Goal: Task Accomplishment & Management: Manage account settings

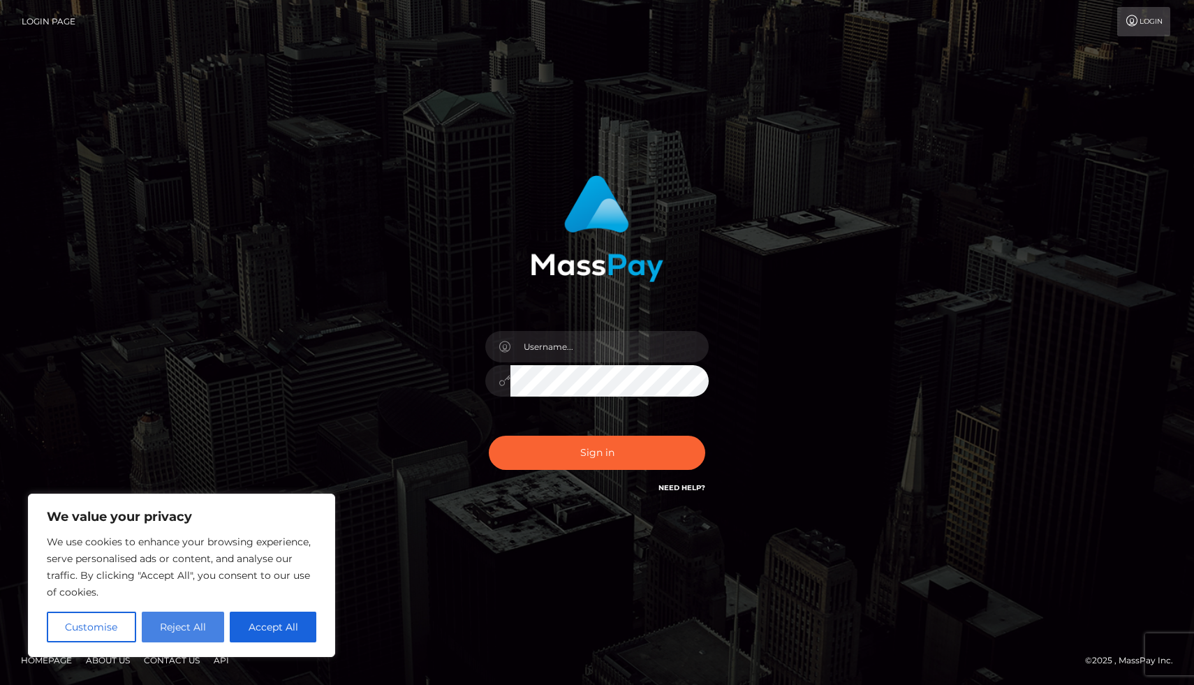
click at [172, 632] on button "Reject All" at bounding box center [183, 627] width 83 height 31
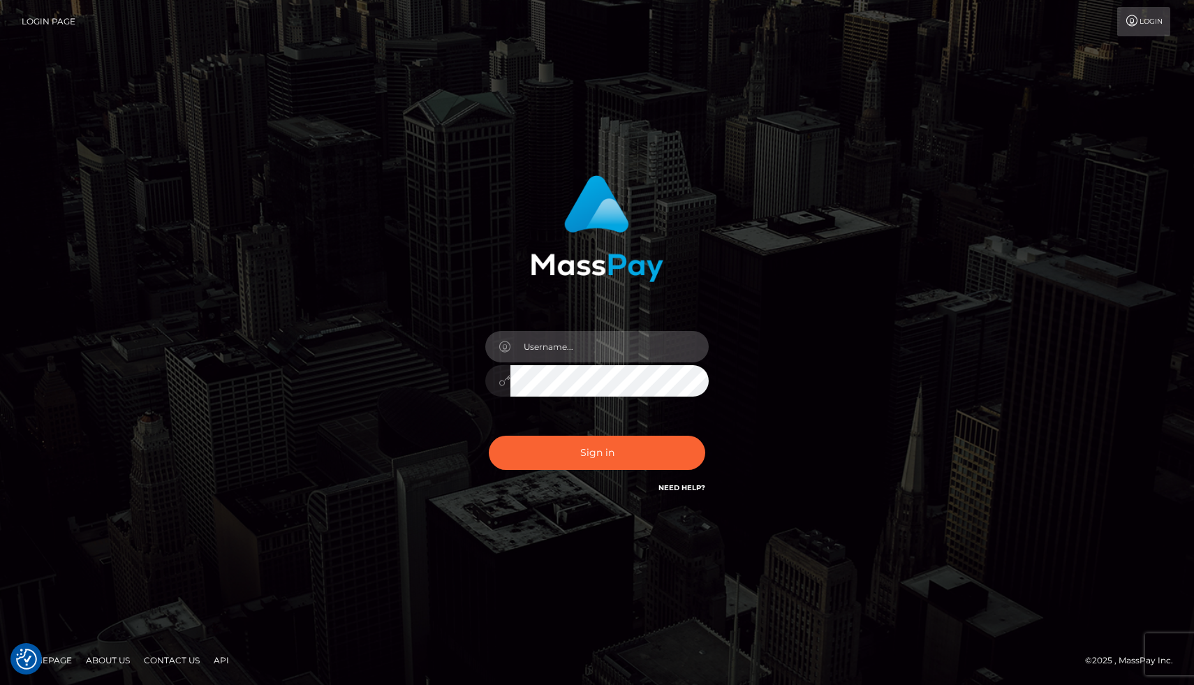
click at [594, 348] on input "text" at bounding box center [609, 346] width 198 height 31
click at [575, 351] on input "text" at bounding box center [609, 346] width 198 height 31
type input "[EMAIL_ADDRESS][DOMAIN_NAME]"
click at [502, 383] on icon at bounding box center [505, 380] width 12 height 11
click at [489, 436] on button "Sign in" at bounding box center [597, 453] width 216 height 34
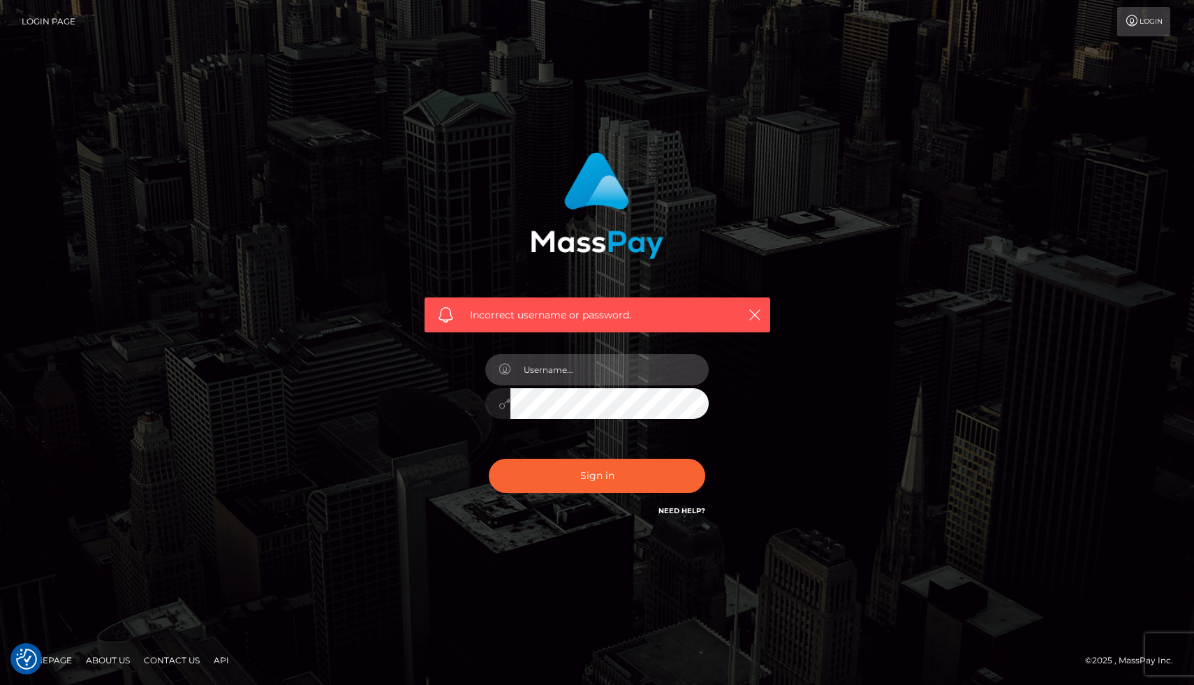
click at [608, 378] on input "text" at bounding box center [609, 369] width 198 height 31
type input "benji.and.kenzie@gmail.com"
click at [646, 426] on div "benji.and.kenzie@gmail.com" at bounding box center [597, 397] width 244 height 107
click at [507, 402] on icon at bounding box center [505, 403] width 12 height 11
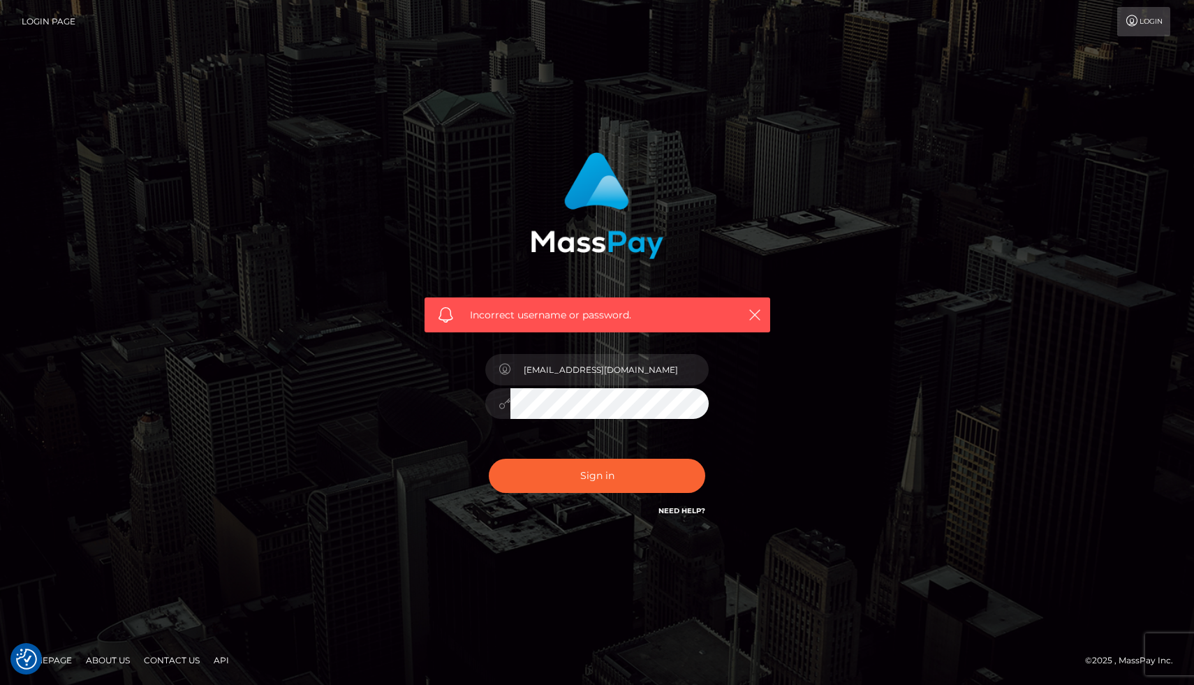
click at [1124, 33] on link "Login" at bounding box center [1143, 21] width 53 height 29
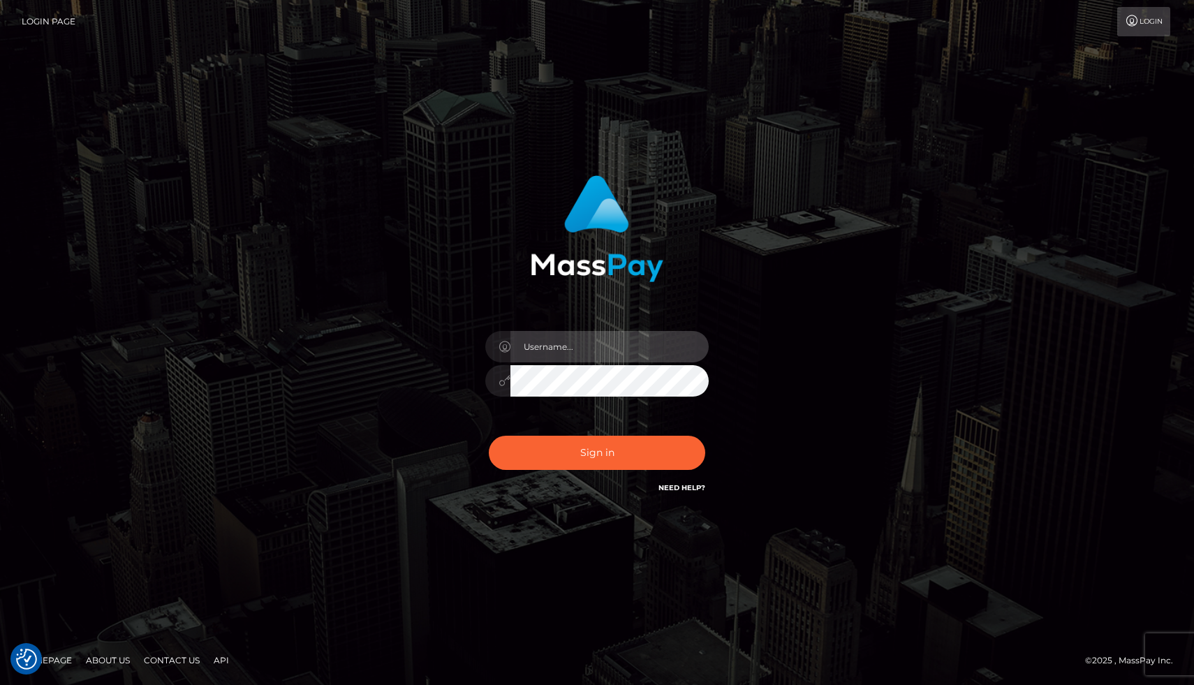
click at [568, 348] on input "text" at bounding box center [609, 346] width 198 height 31
type input "[EMAIL_ADDRESS][DOMAIN_NAME]"
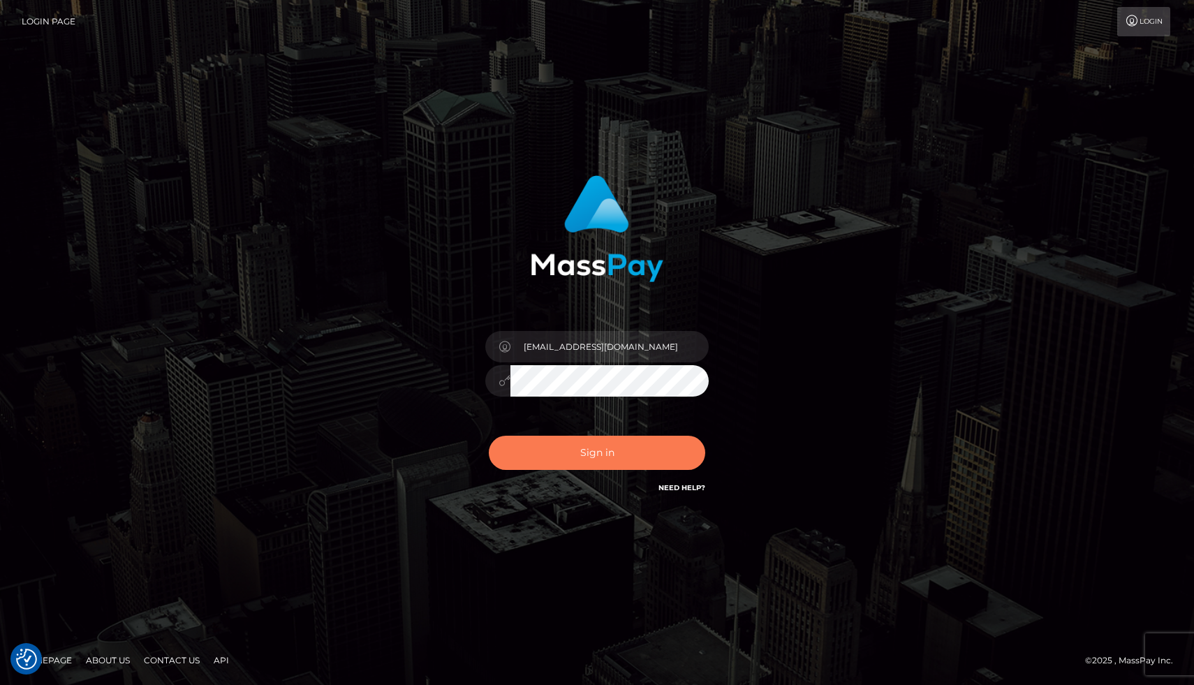
click at [571, 453] on button "Sign in" at bounding box center [597, 453] width 216 height 34
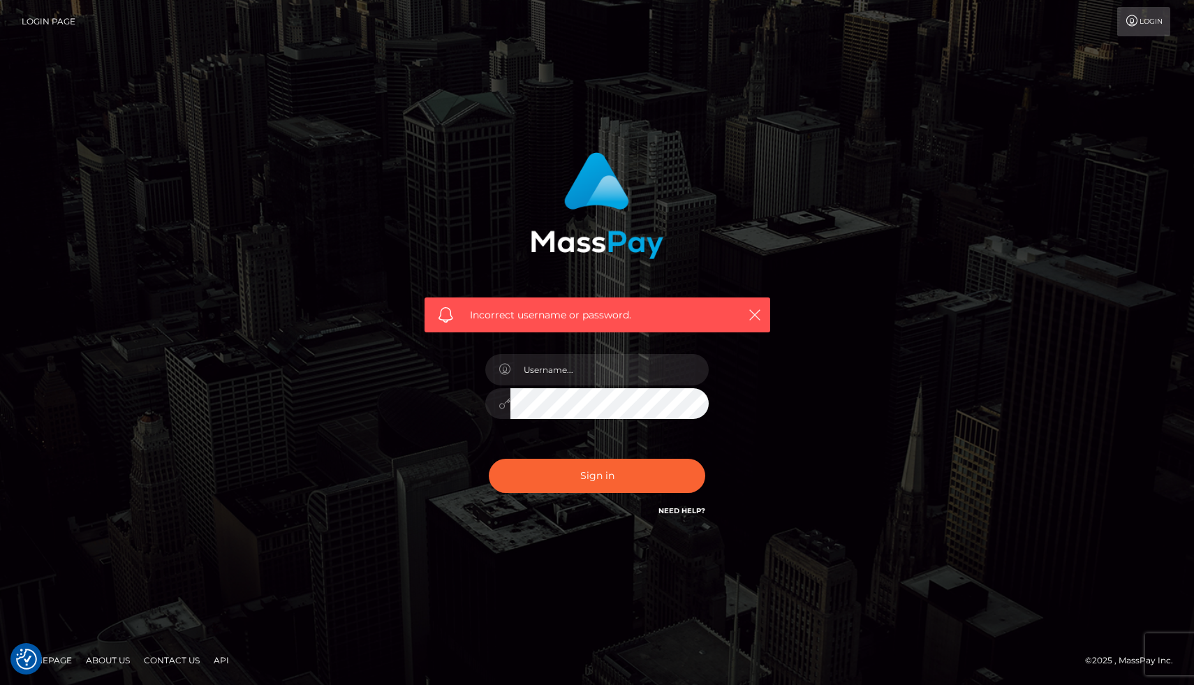
click at [765, 328] on div "Incorrect username or password." at bounding box center [598, 314] width 346 height 35
click at [758, 311] on icon "button" at bounding box center [755, 315] width 14 height 14
click at [752, 314] on icon "button" at bounding box center [755, 315] width 14 height 14
